Goal: Transaction & Acquisition: Purchase product/service

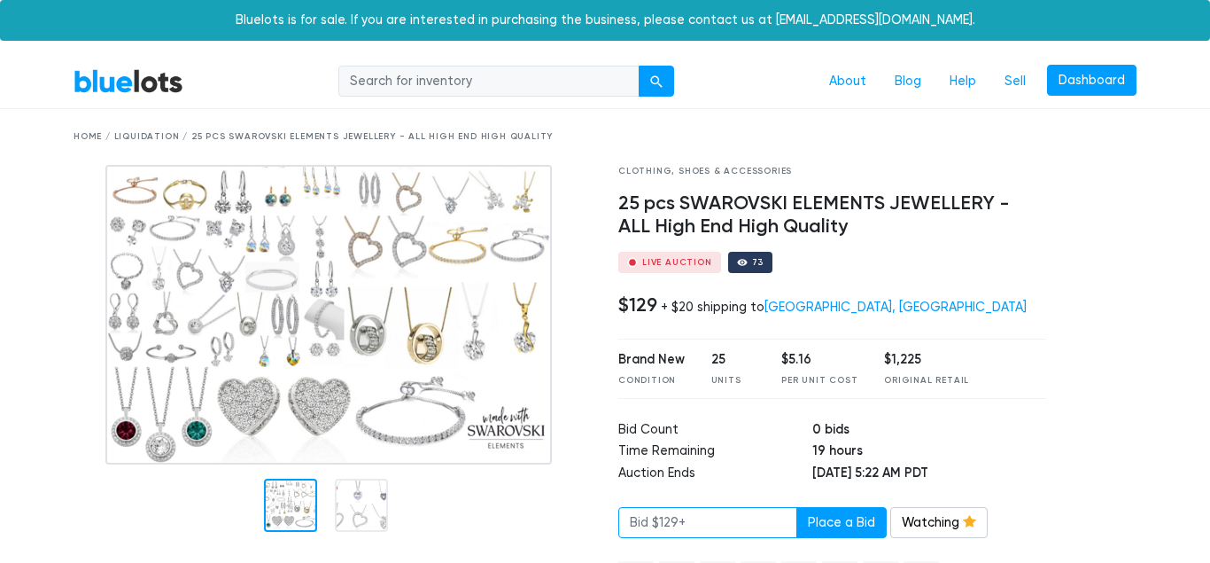
click at [703, 523] on input "number" at bounding box center [707, 523] width 179 height 32
type input "129"
click at [867, 520] on button "Place a Bid" at bounding box center [842, 523] width 90 height 32
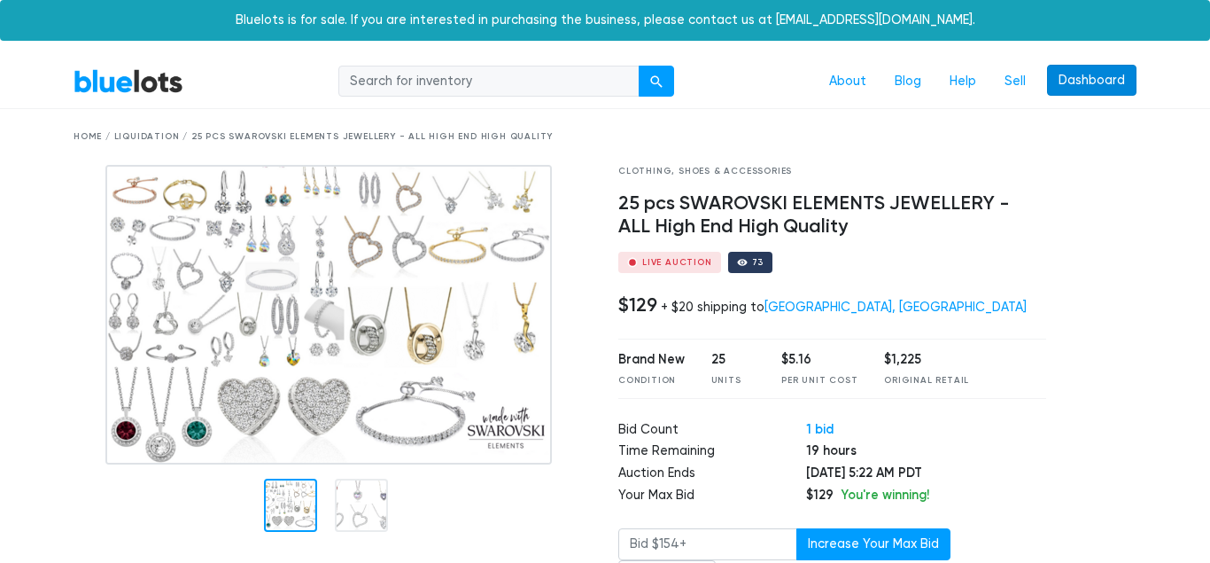
click at [1101, 83] on link "Dashboard" at bounding box center [1091, 81] width 89 height 32
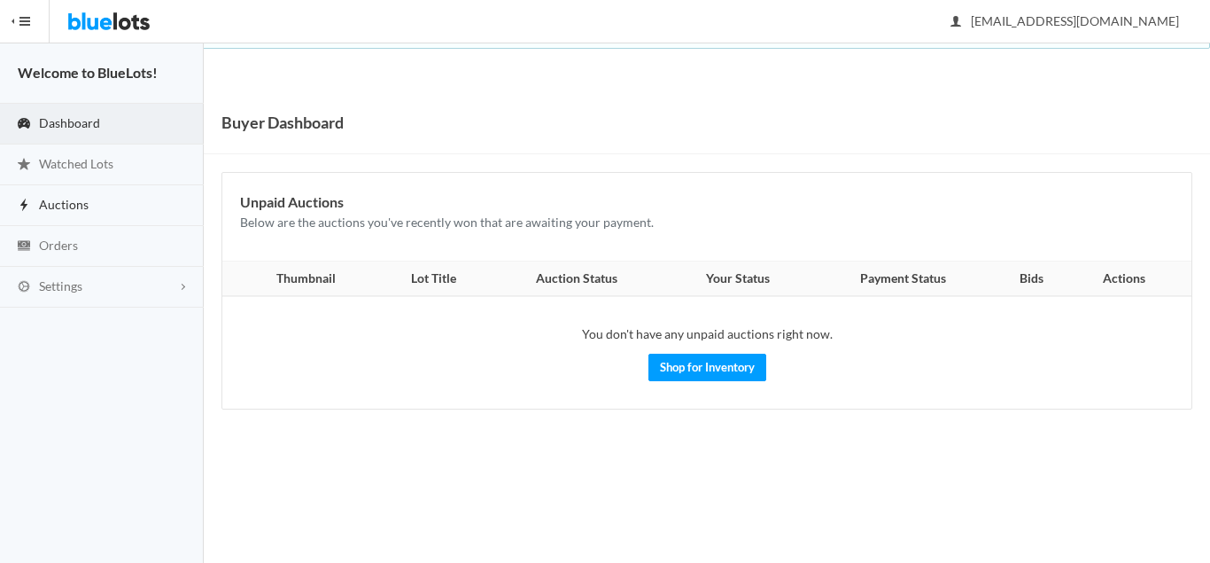
click at [101, 203] on link "Auctions" at bounding box center [102, 205] width 204 height 41
